Goal: Navigation & Orientation: Find specific page/section

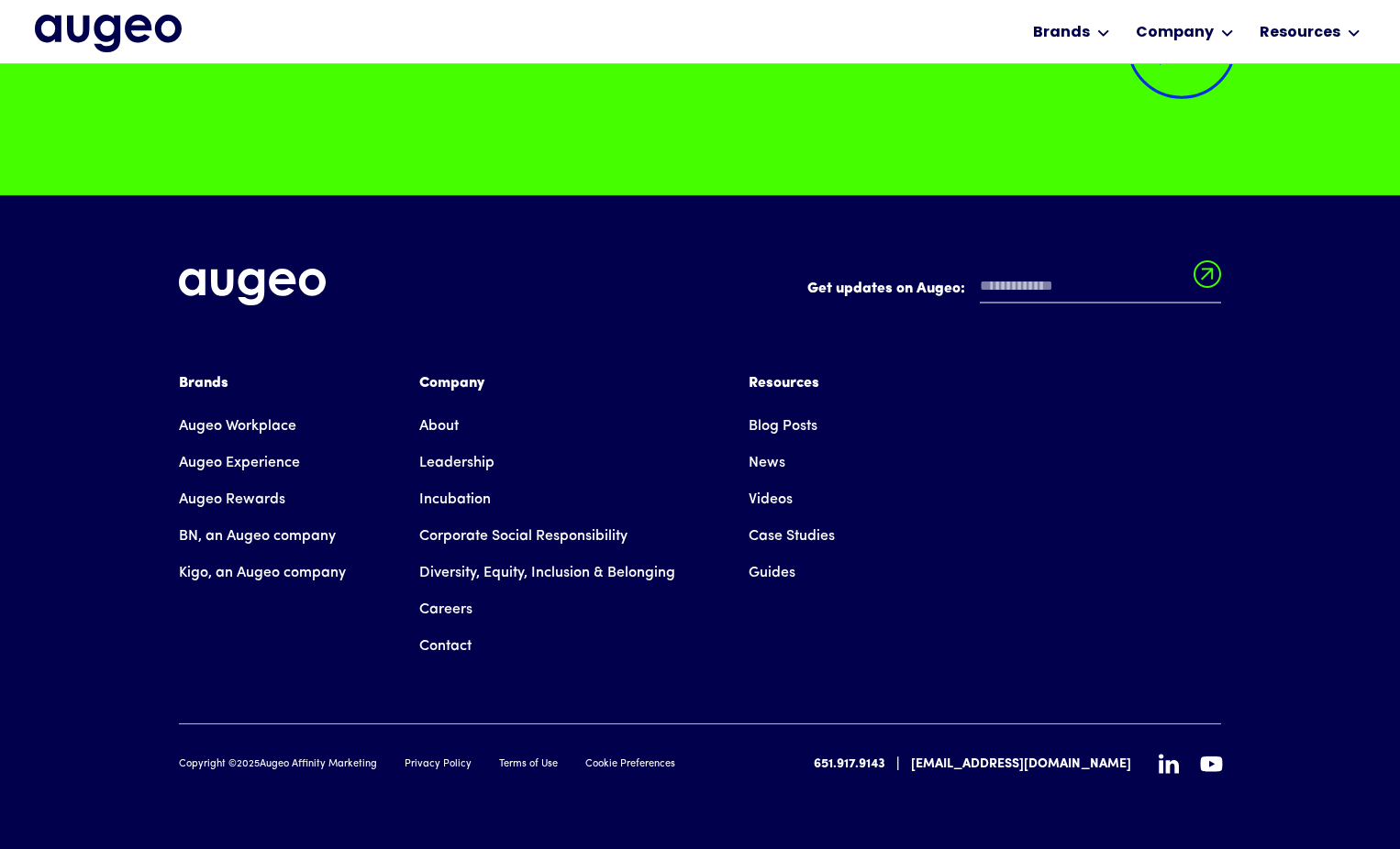
scroll to position [4753, 0]
click at [487, 461] on link "Leadership" at bounding box center [456, 463] width 76 height 36
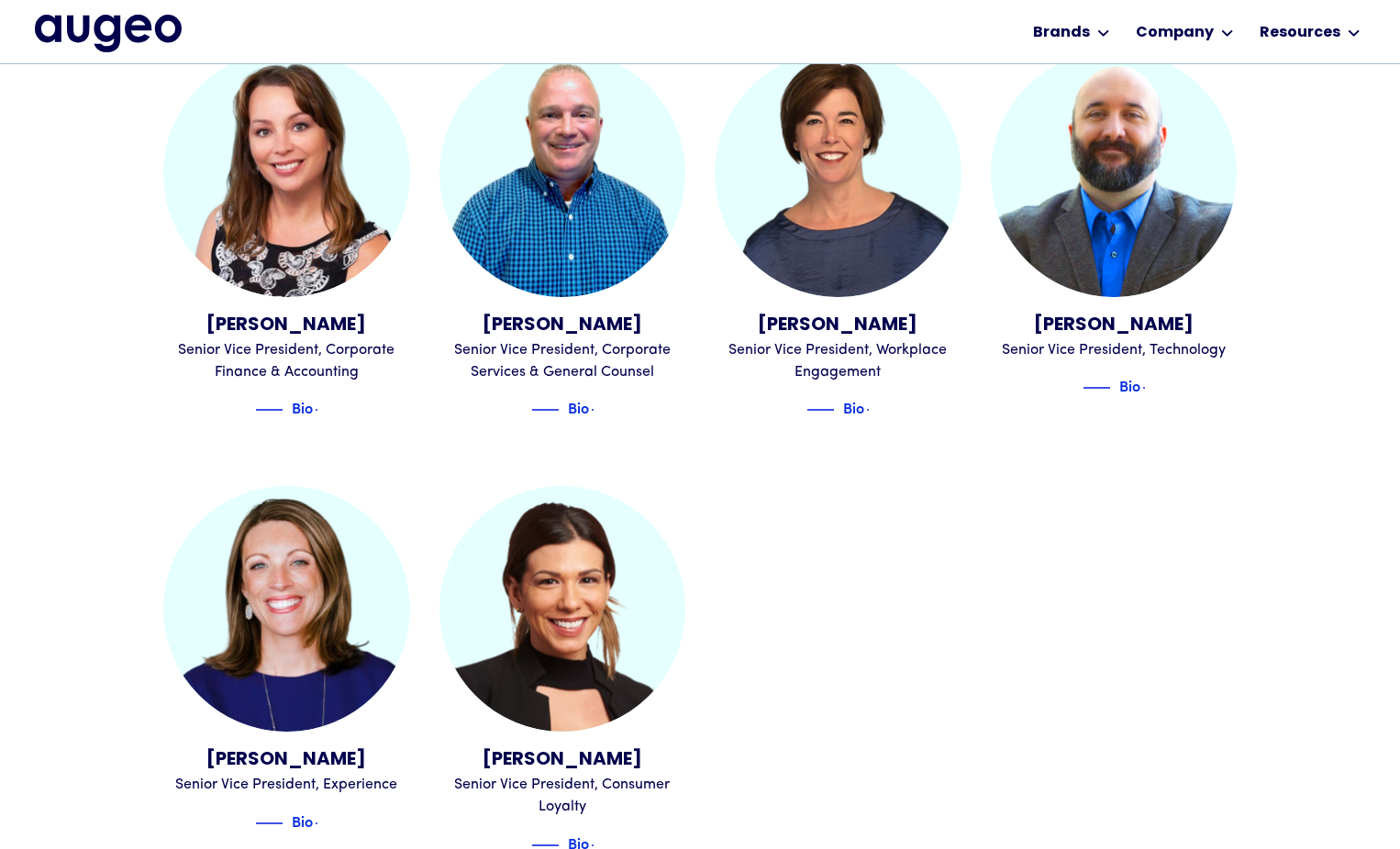
scroll to position [2022, 0]
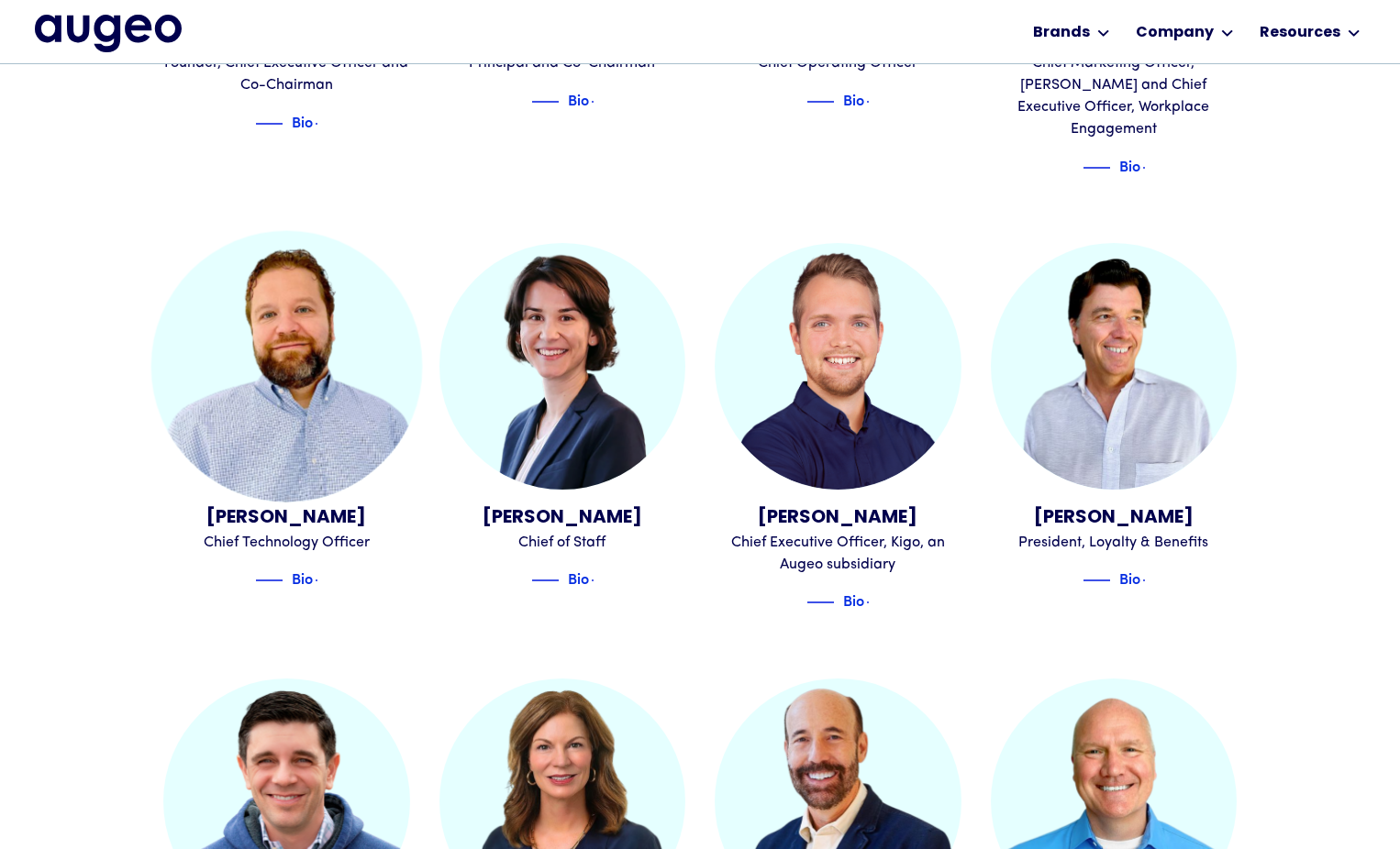
click at [344, 360] on img at bounding box center [287, 367] width 271 height 271
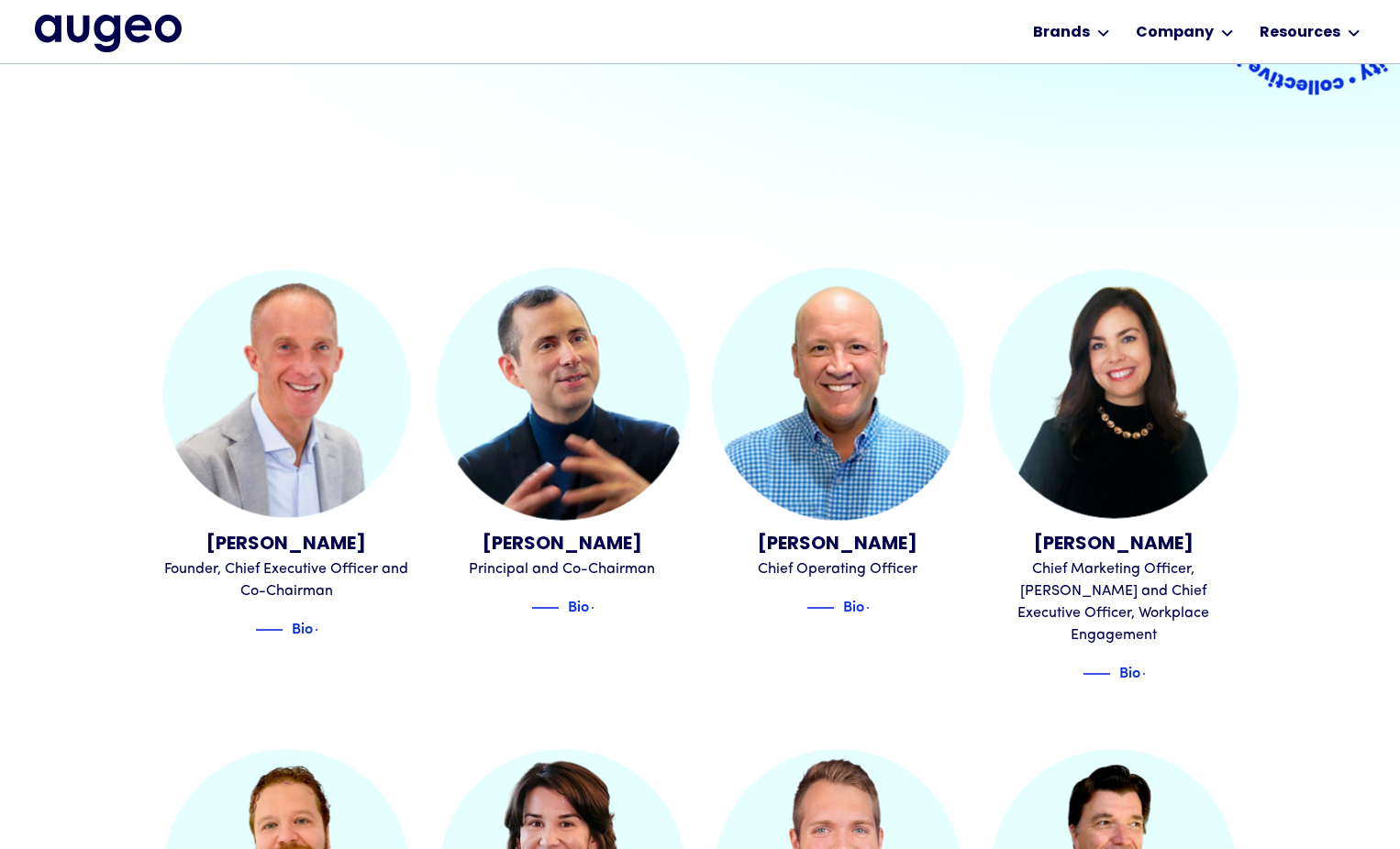
scroll to position [472, 0]
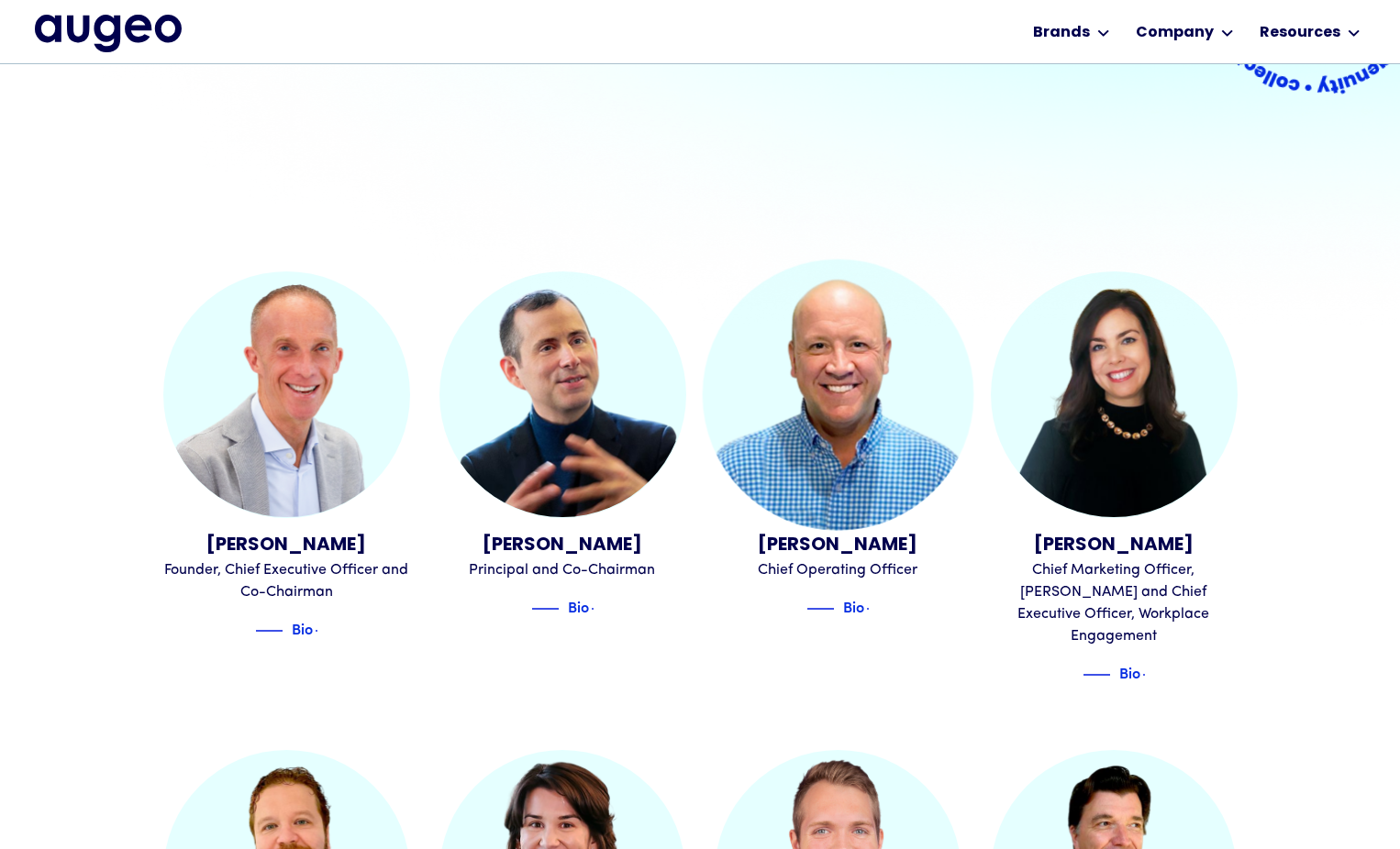
click at [812, 441] on img at bounding box center [838, 394] width 271 height 271
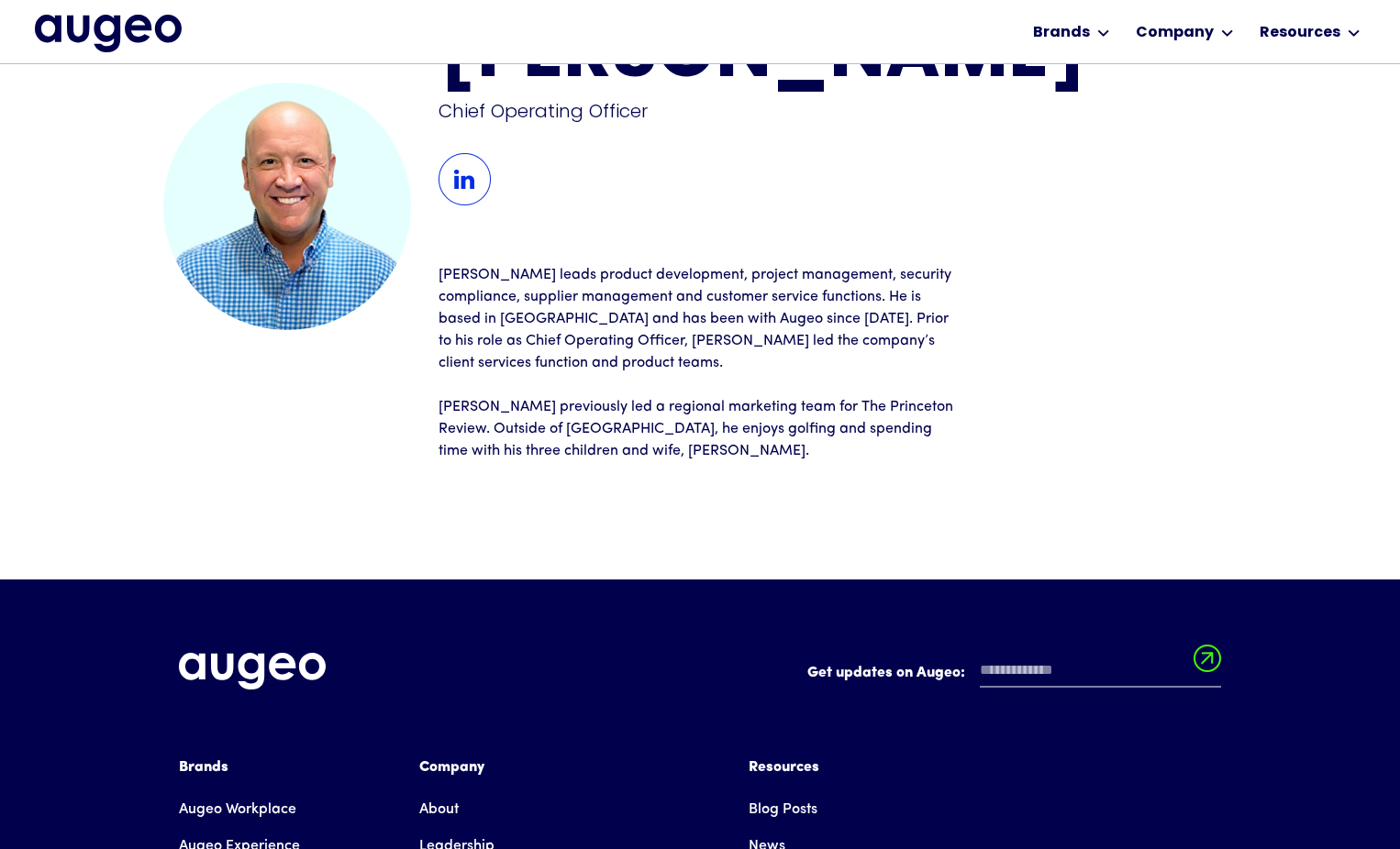
scroll to position [104, 0]
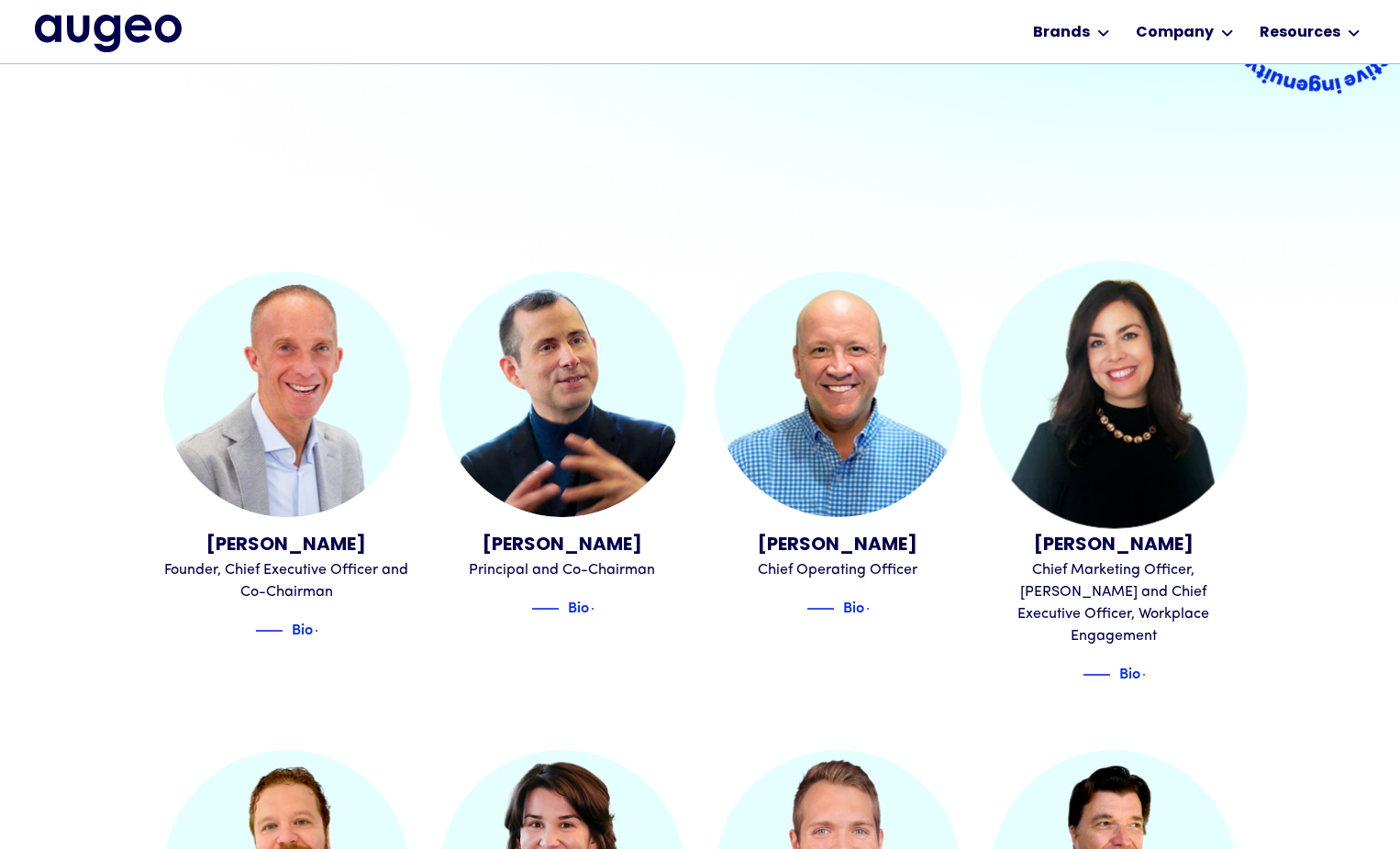
click at [1123, 446] on img at bounding box center [1113, 394] width 267 height 267
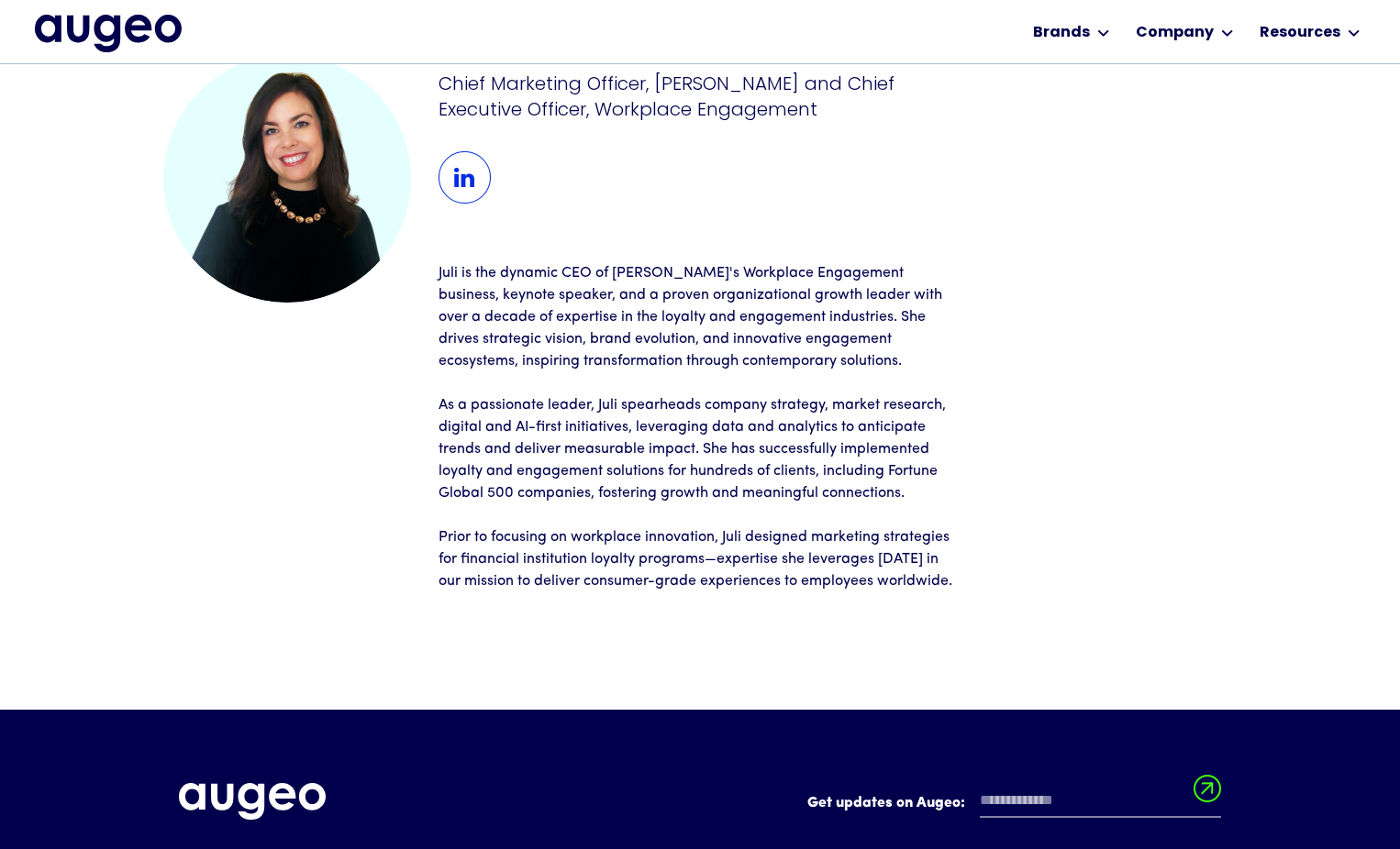
scroll to position [132, 0]
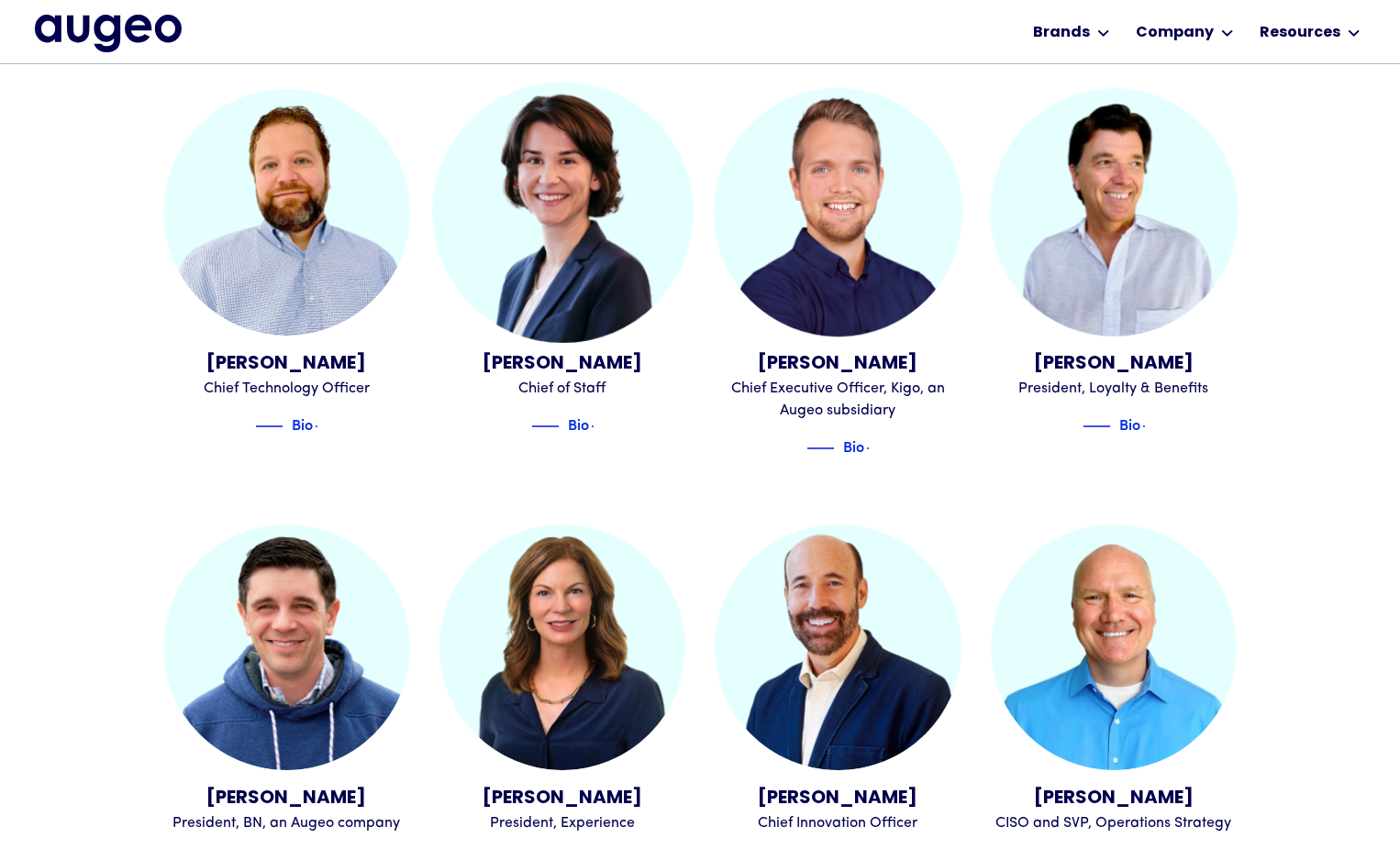
scroll to position [1134, 0]
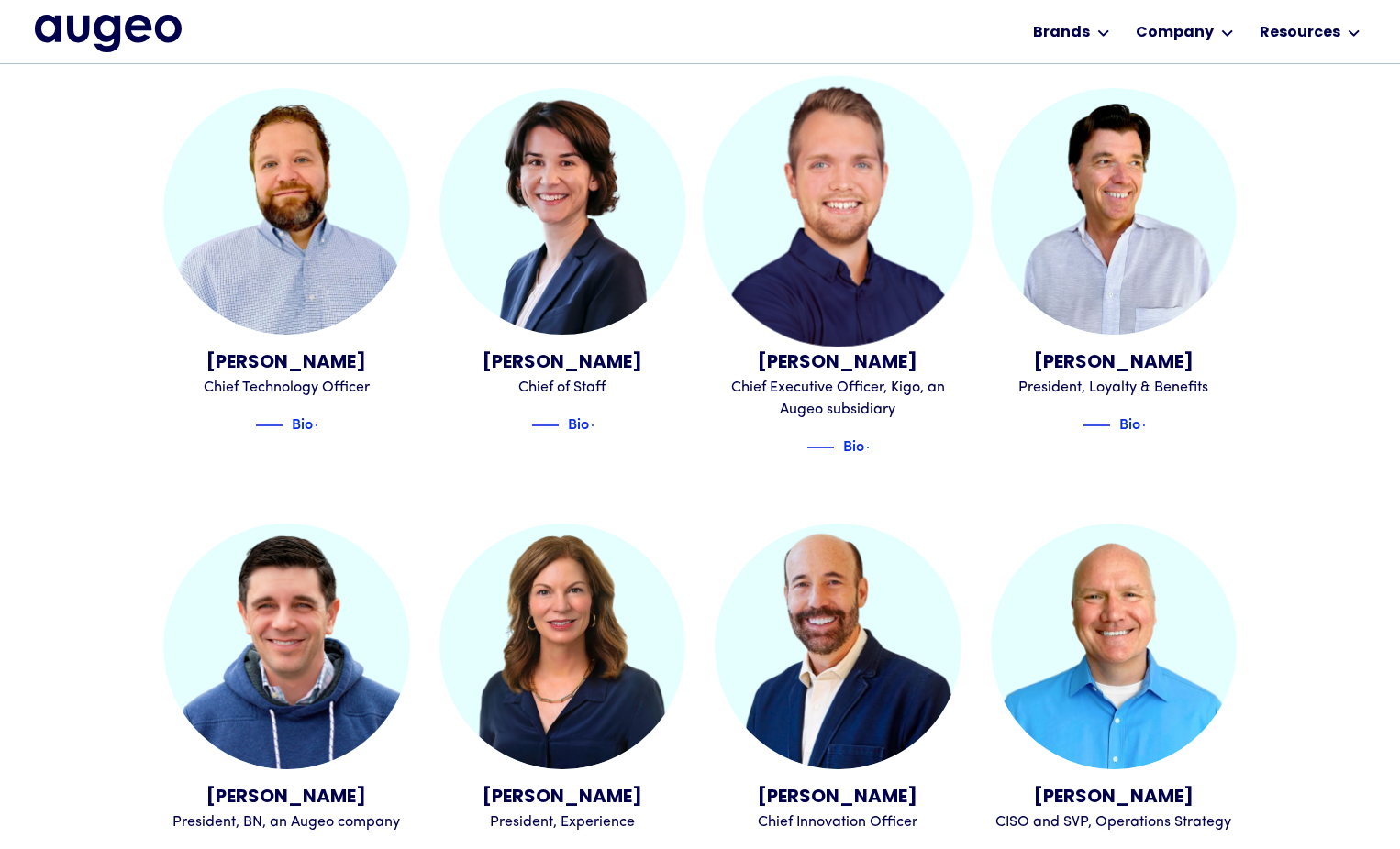
click at [785, 221] on img at bounding box center [838, 212] width 271 height 271
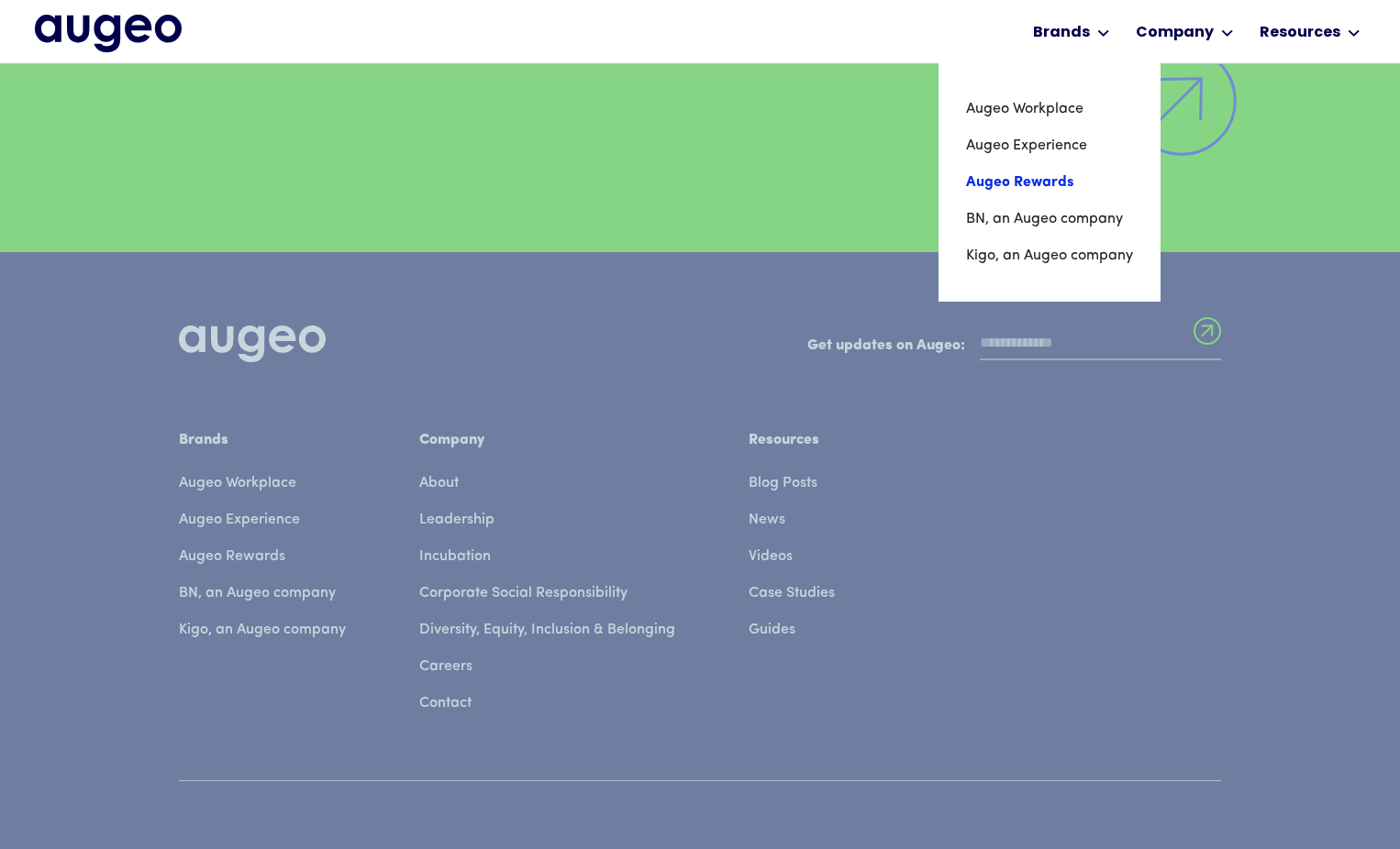
scroll to position [4630, 0]
click at [1071, 252] on link "Kigo, an Augeo company" at bounding box center [1048, 256] width 170 height 36
